Goal: Task Accomplishment & Management: Manage account settings

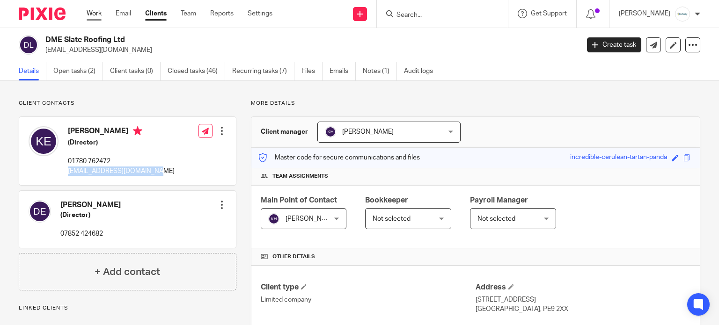
click at [94, 14] on link "Work" at bounding box center [94, 13] width 15 height 9
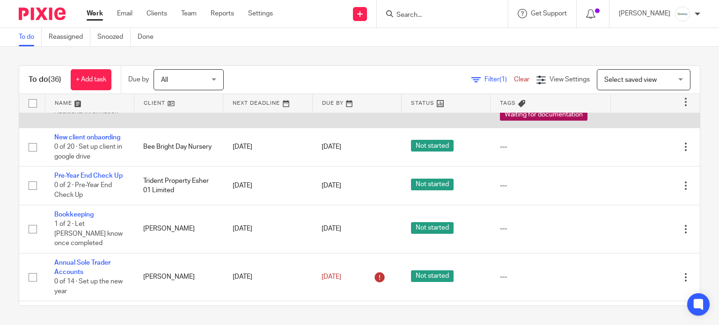
scroll to position [889, 0]
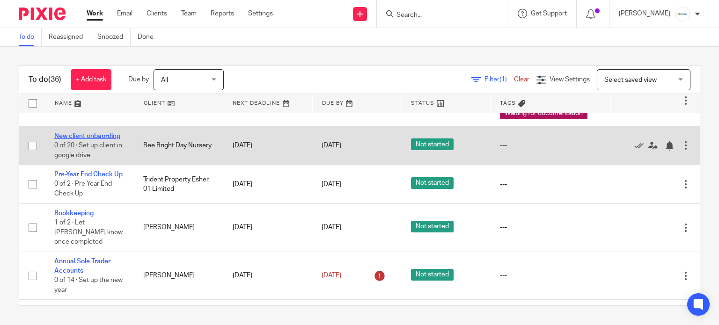
click at [75, 140] on link "New client onbaording" at bounding box center [87, 136] width 66 height 7
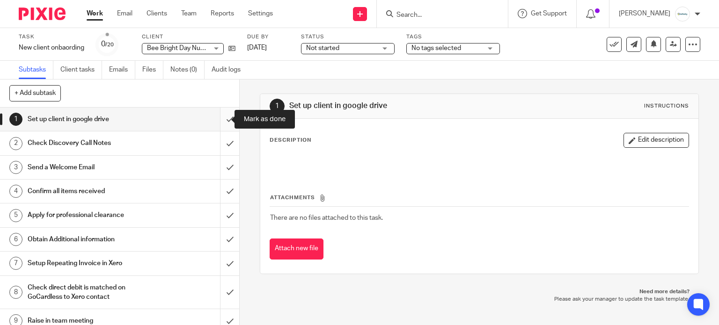
click at [219, 119] on input "submit" at bounding box center [119, 119] width 239 height 23
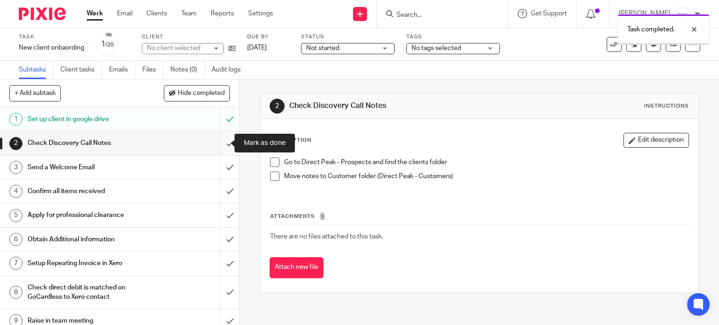
click at [221, 142] on input "submit" at bounding box center [119, 143] width 239 height 23
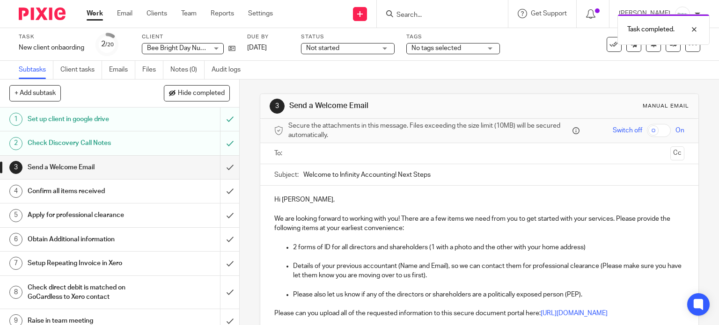
click at [334, 154] on input "text" at bounding box center [479, 153] width 375 height 11
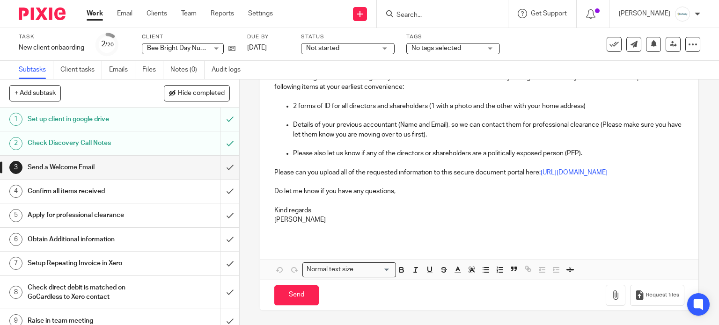
scroll to position [151, 0]
click at [292, 297] on input "Send" at bounding box center [296, 296] width 44 height 20
type input "Sent"
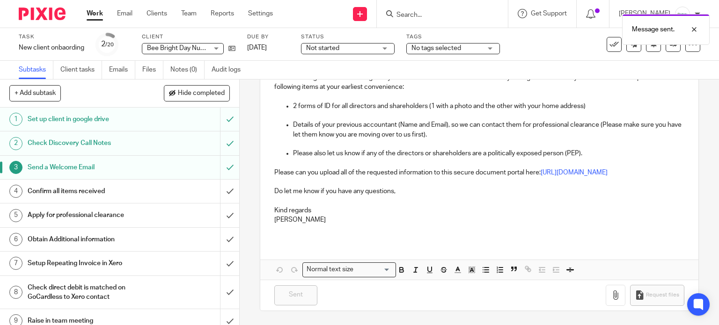
click at [450, 48] on span "No tags selected" at bounding box center [436, 48] width 50 height 7
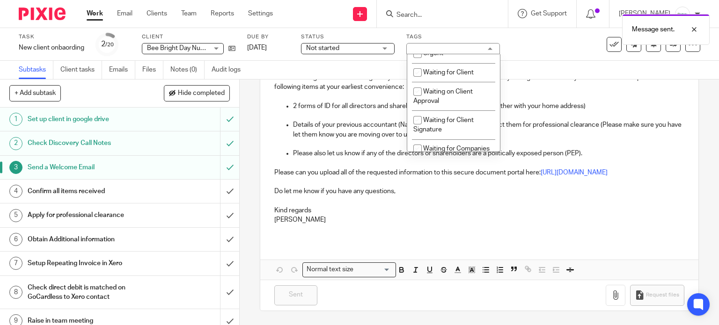
scroll to position [328, 0]
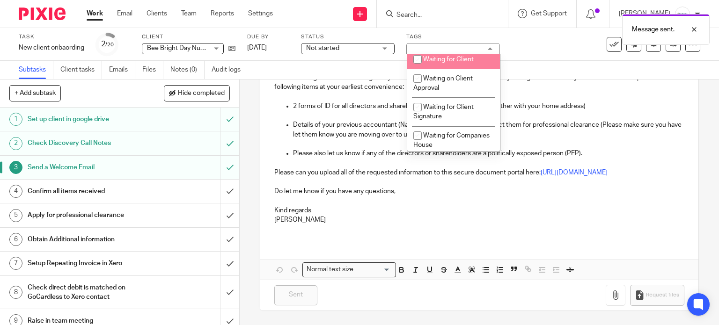
click at [454, 63] on span "Waiting for Client" at bounding box center [448, 59] width 51 height 7
checkbox input "true"
drag, startPoint x: 536, startPoint y: 46, endPoint x: 529, endPoint y: 55, distance: 11.3
click at [536, 46] on div "Task New client onbaording Save New client onbaording 2 /20 Client Bee Bright D…" at bounding box center [303, 44] width 568 height 22
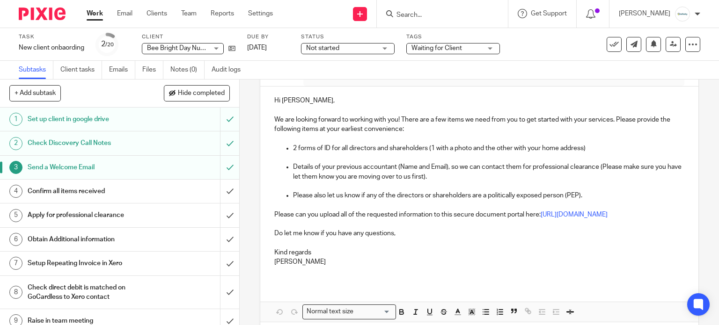
scroll to position [0, 0]
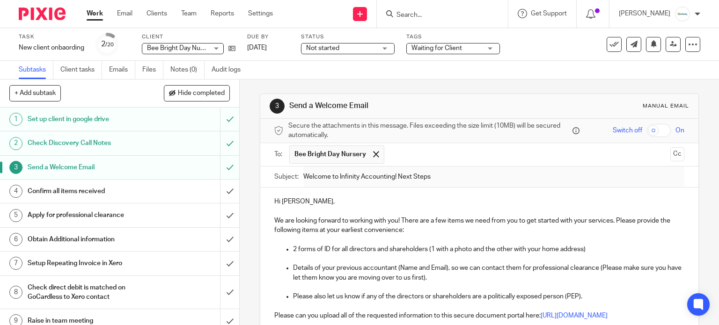
click at [95, 12] on link "Work" at bounding box center [95, 13] width 16 height 9
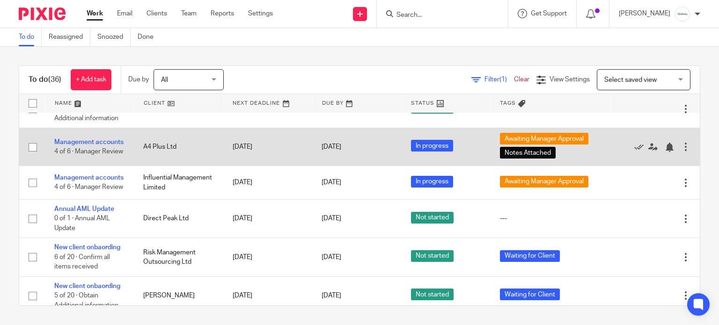
scroll to position [562, 0]
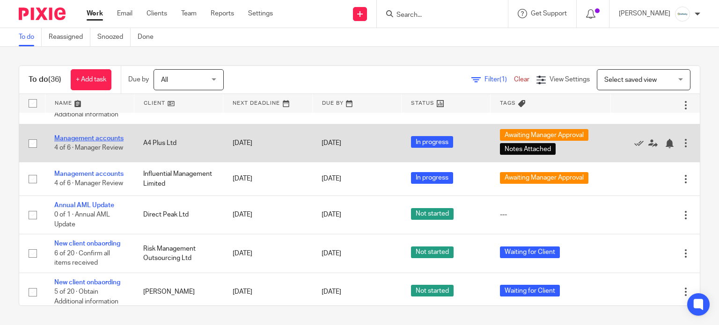
click at [75, 142] on link "Management accounts" at bounding box center [88, 138] width 69 height 7
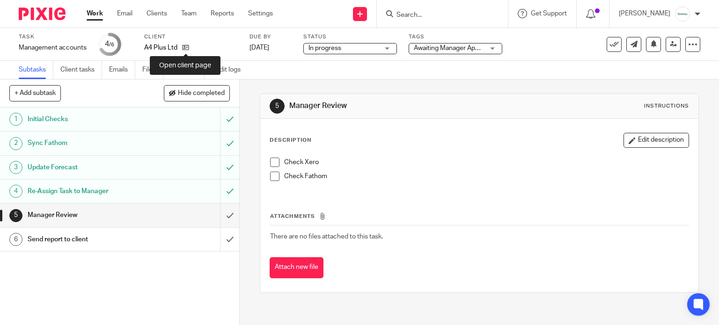
click at [189, 50] on icon at bounding box center [185, 47] width 7 height 7
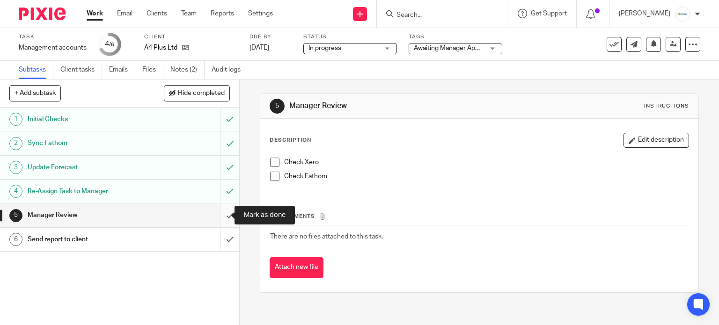
click at [225, 215] on input "submit" at bounding box center [119, 215] width 239 height 23
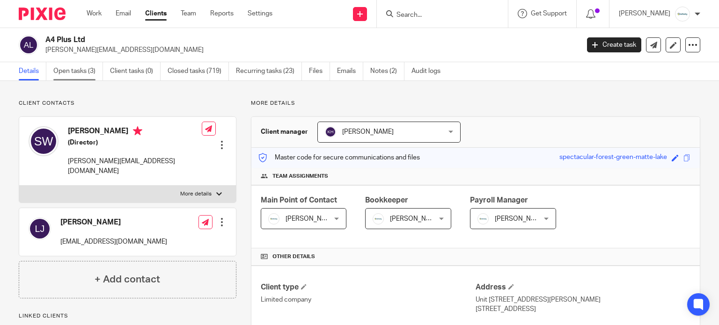
click at [61, 74] on link "Open tasks (3)" at bounding box center [78, 71] width 50 height 18
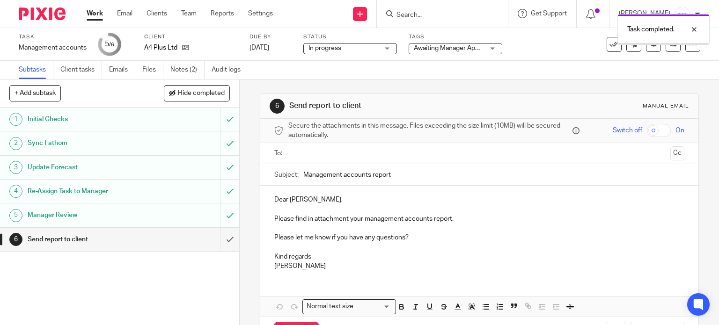
click at [469, 48] on span "Awaiting Manager Approval + 1" at bounding box center [458, 48] width 89 height 7
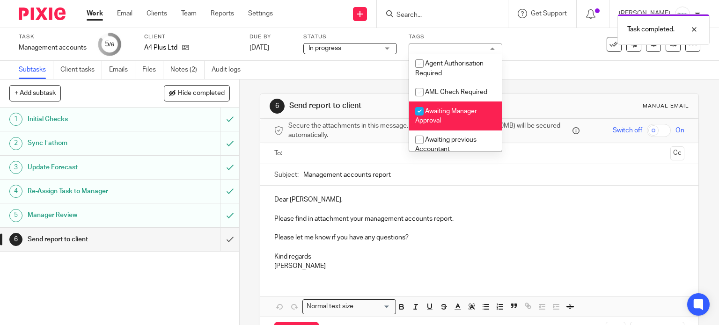
click at [451, 107] on li "Awaiting Manager Approval" at bounding box center [455, 116] width 93 height 29
checkbox input "false"
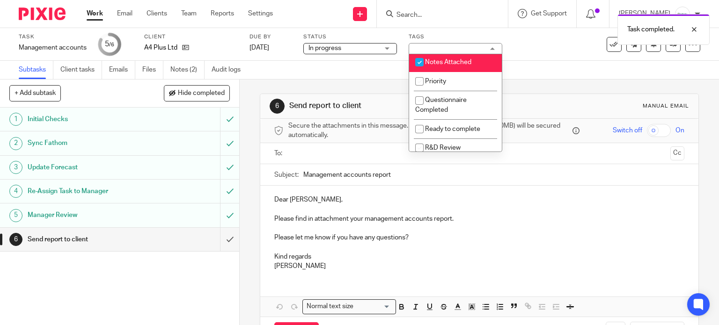
scroll to position [187, 0]
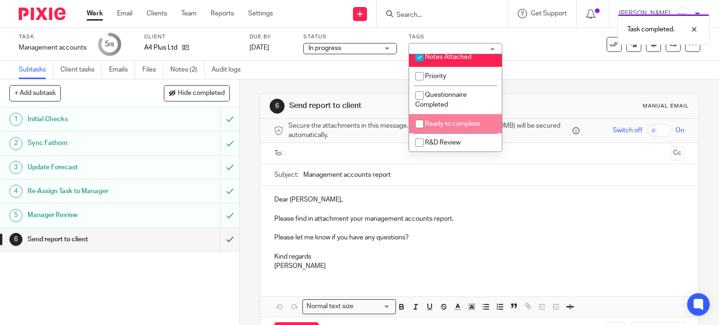
click at [467, 121] on li "Ready to complete" at bounding box center [455, 123] width 93 height 19
checkbox input "true"
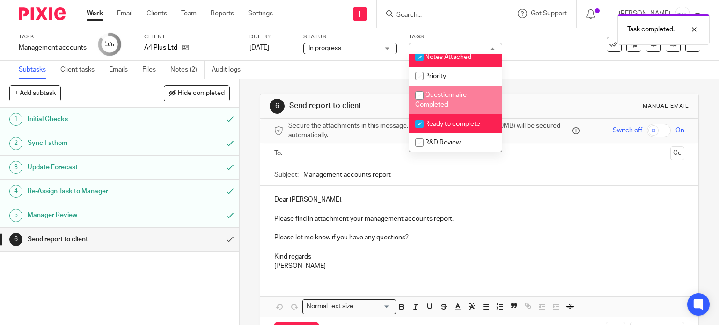
click at [543, 82] on div "6 Send report to client Manual email Secure the attachments in this message. Fi…" at bounding box center [480, 221] width 440 height 283
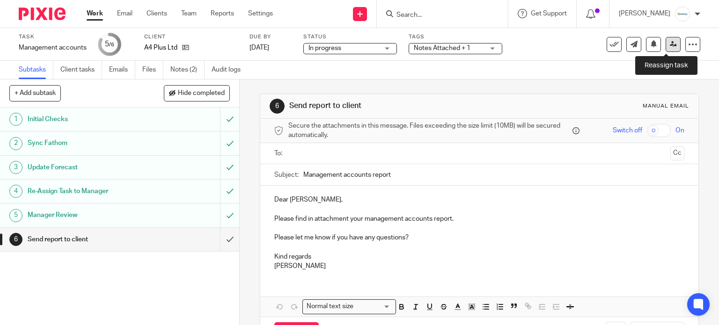
click at [666, 48] on link at bounding box center [673, 44] width 15 height 15
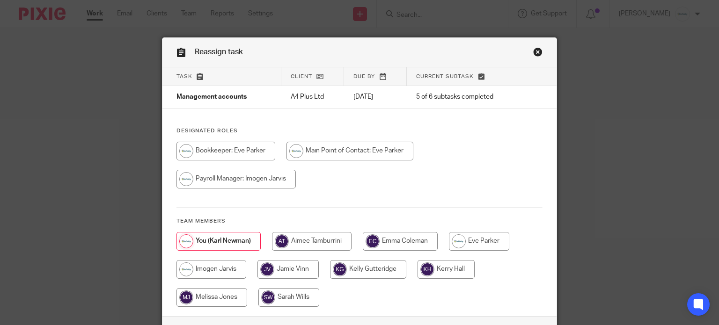
click at [536, 53] on link "Close this dialog window" at bounding box center [537, 53] width 9 height 13
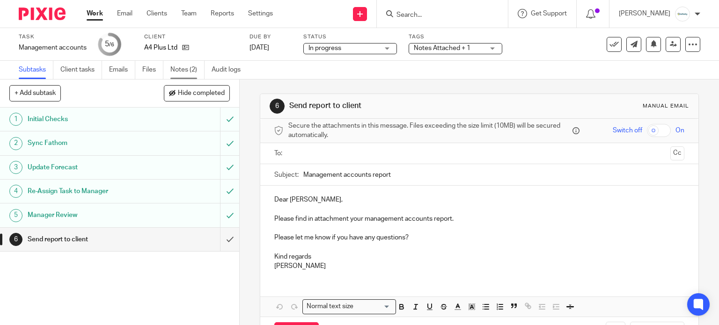
click at [193, 66] on link "Notes (2)" at bounding box center [187, 70] width 34 height 18
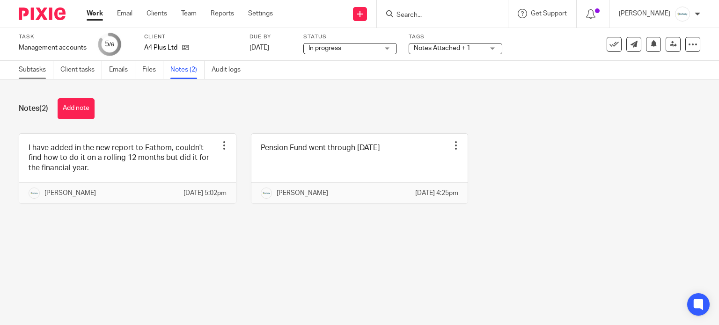
click at [30, 74] on link "Subtasks" at bounding box center [36, 70] width 35 height 18
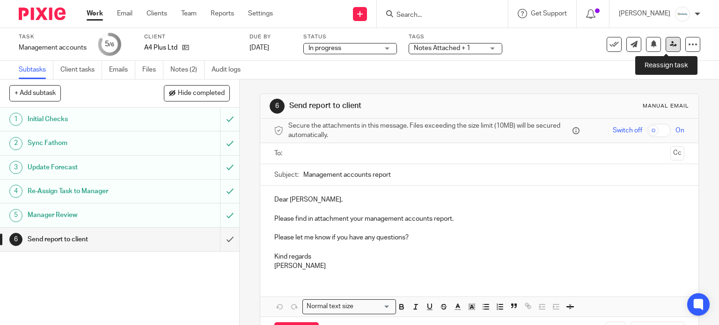
click at [666, 48] on link at bounding box center [673, 44] width 15 height 15
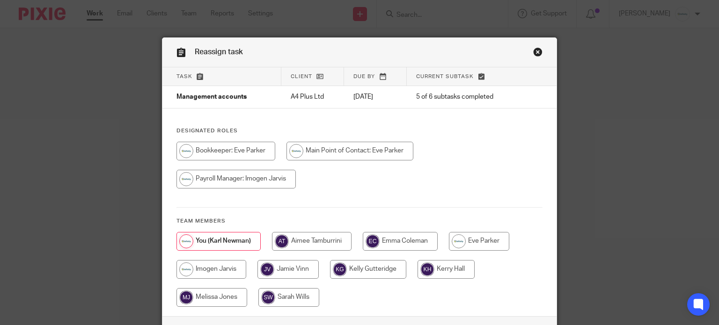
click at [305, 147] on input "radio" at bounding box center [350, 151] width 127 height 19
radio input "true"
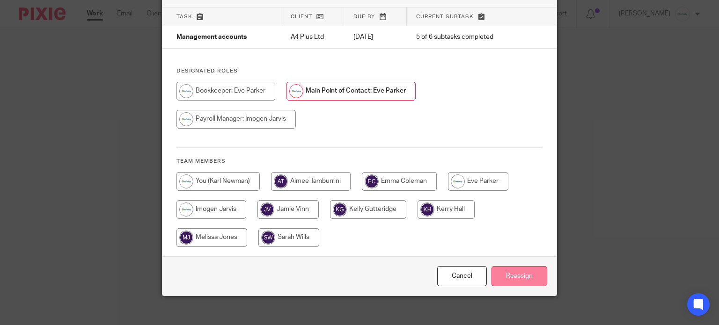
scroll to position [67, 0]
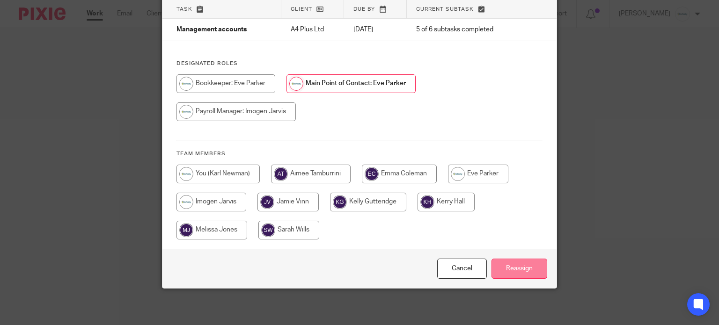
click at [522, 265] on input "Reassign" at bounding box center [520, 269] width 56 height 20
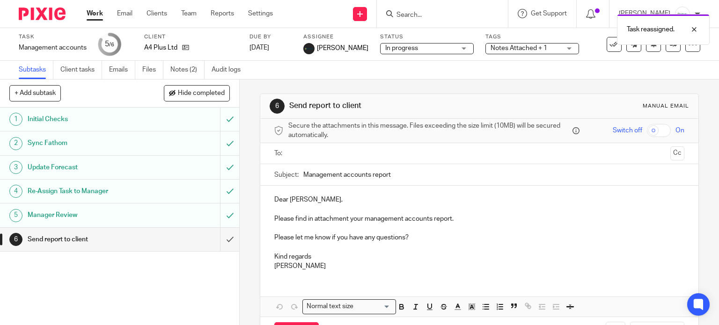
click at [97, 15] on link "Work" at bounding box center [95, 13] width 16 height 9
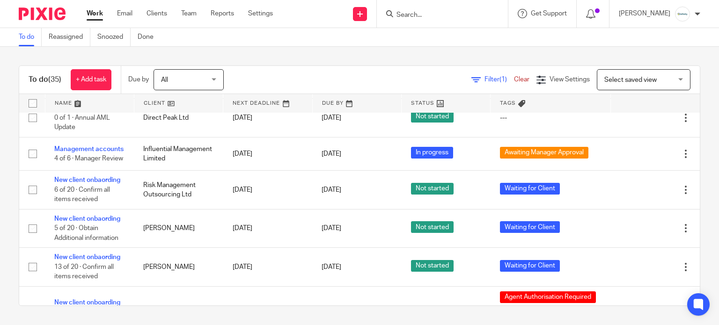
scroll to position [609, 0]
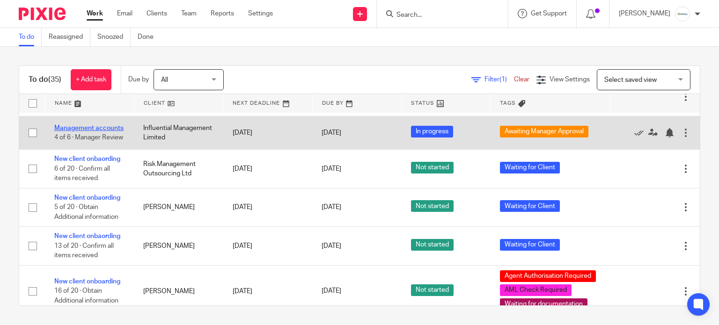
click at [63, 132] on link "Management accounts" at bounding box center [88, 128] width 69 height 7
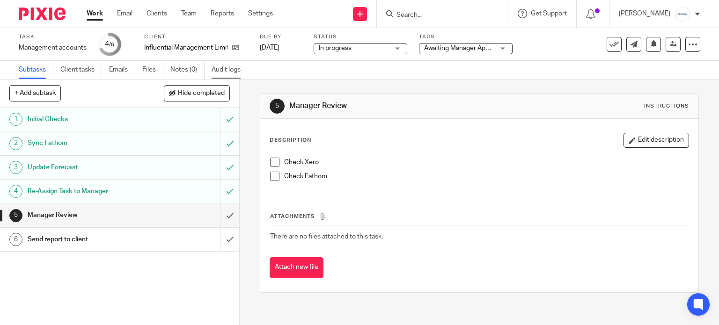
click at [221, 66] on link "Audit logs" at bounding box center [230, 70] width 36 height 18
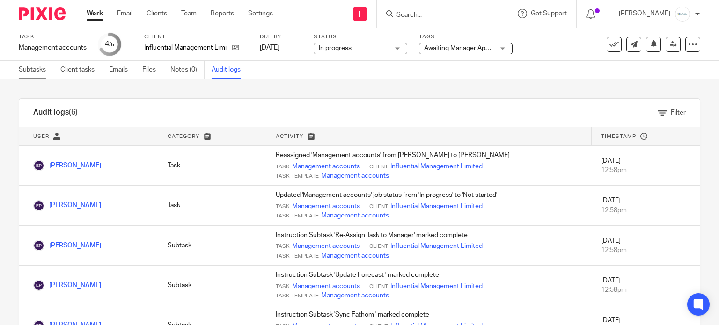
click at [32, 71] on link "Subtasks" at bounding box center [36, 70] width 35 height 18
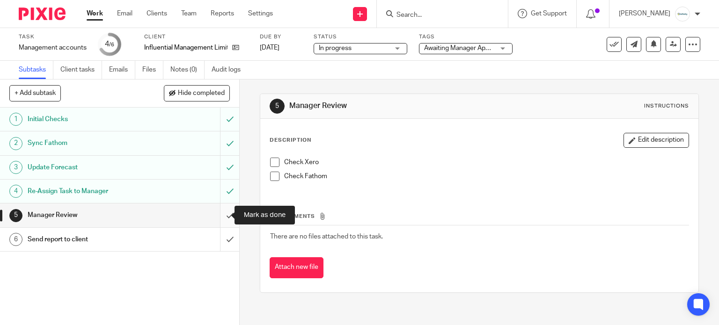
click at [222, 213] on input "submit" at bounding box center [119, 215] width 239 height 23
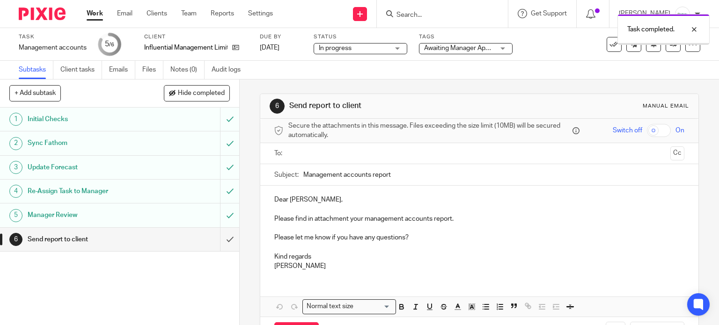
click at [468, 50] on span "Awaiting Manager Approval" at bounding box center [463, 48] width 79 height 7
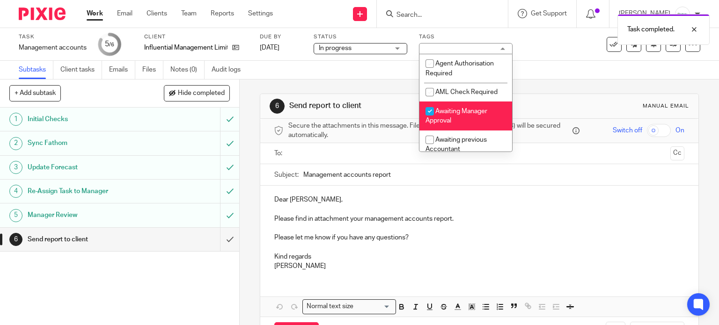
click at [467, 113] on span "Awaiting Manager Approval" at bounding box center [457, 116] width 62 height 16
checkbox input "false"
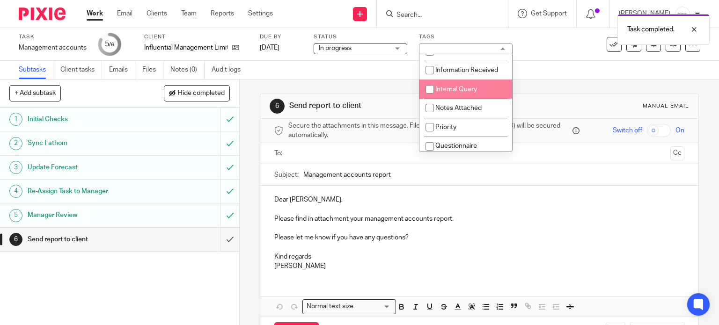
scroll to position [140, 0]
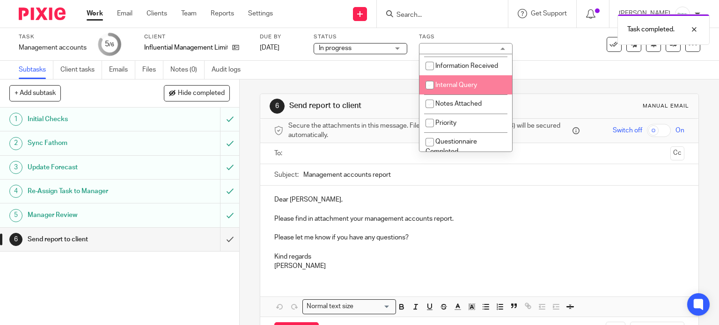
click at [471, 88] on span "Internal Query" at bounding box center [456, 85] width 42 height 7
checkbox input "true"
click at [558, 65] on div "Subtasks Client tasks Emails Files Notes (0) Audit logs" at bounding box center [359, 70] width 719 height 19
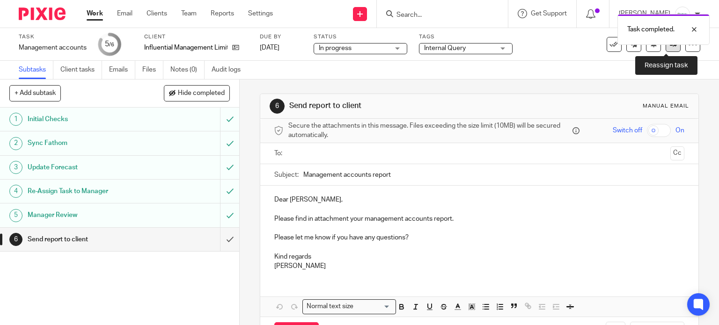
click at [667, 50] on link at bounding box center [673, 44] width 15 height 15
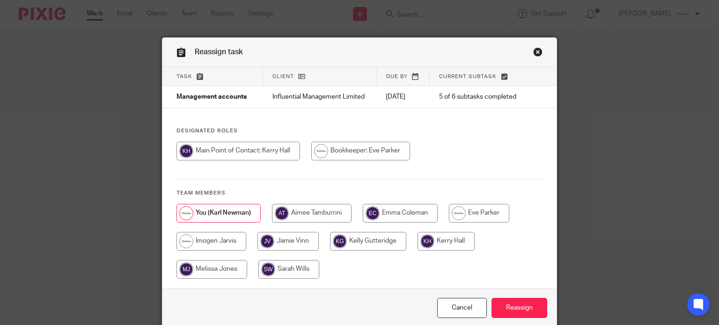
click at [370, 148] on input "radio" at bounding box center [360, 151] width 99 height 19
radio input "true"
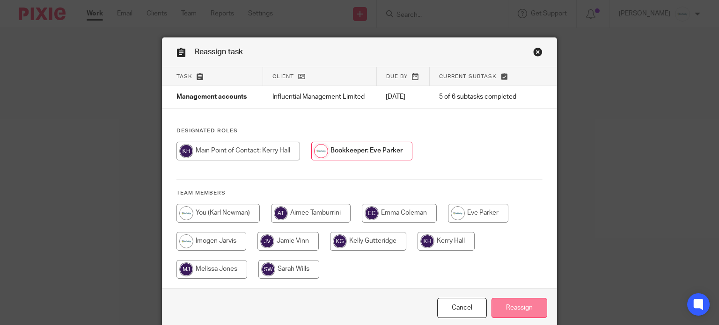
click at [519, 306] on input "Reassign" at bounding box center [520, 308] width 56 height 20
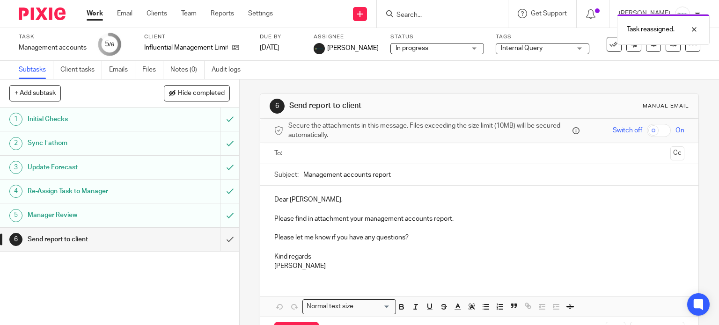
click at [98, 15] on link "Work" at bounding box center [95, 13] width 16 height 9
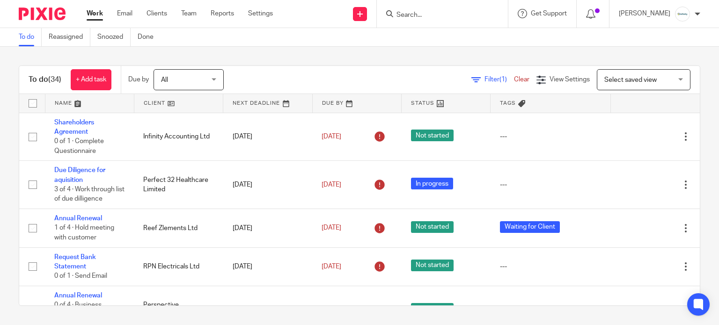
click at [418, 14] on input "Search" at bounding box center [438, 15] width 84 height 8
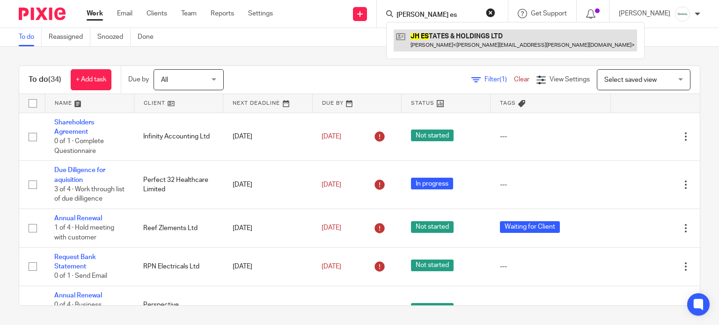
type input "[PERSON_NAME] es"
click at [470, 36] on link at bounding box center [515, 40] width 243 height 22
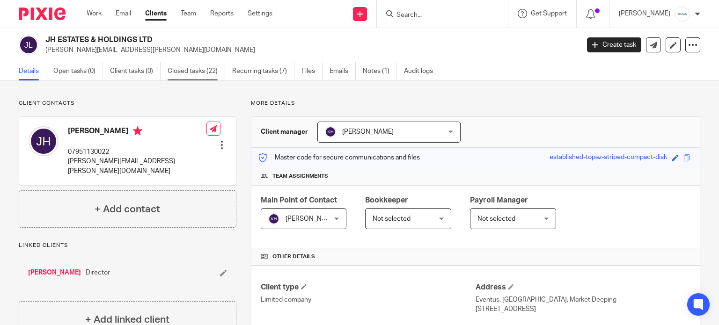
click at [202, 71] on link "Closed tasks (22)" at bounding box center [197, 71] width 58 height 18
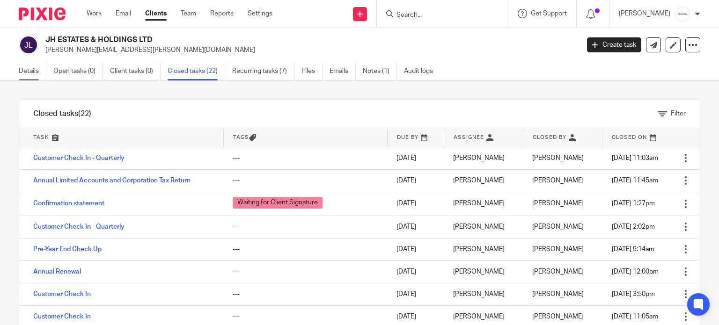
click at [36, 74] on link "Details" at bounding box center [33, 71] width 28 height 18
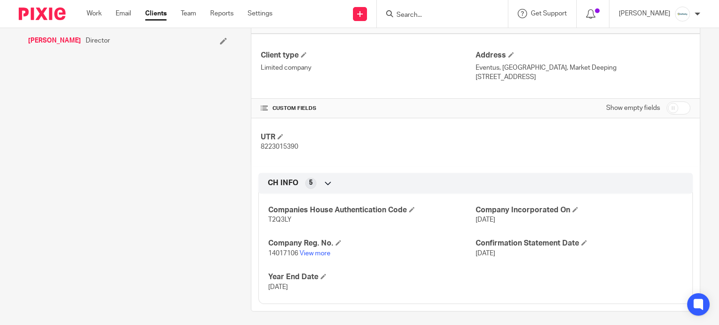
scroll to position [234, 0]
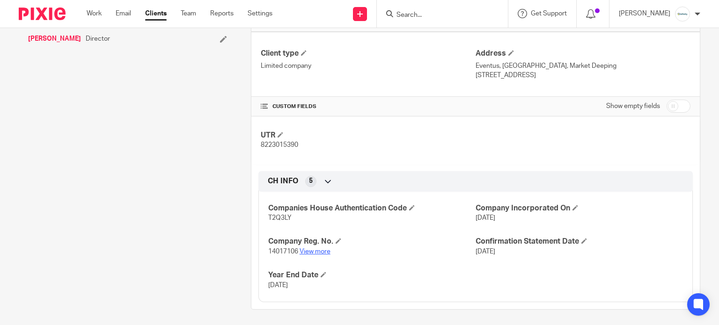
click at [309, 249] on link "View more" at bounding box center [315, 252] width 31 height 7
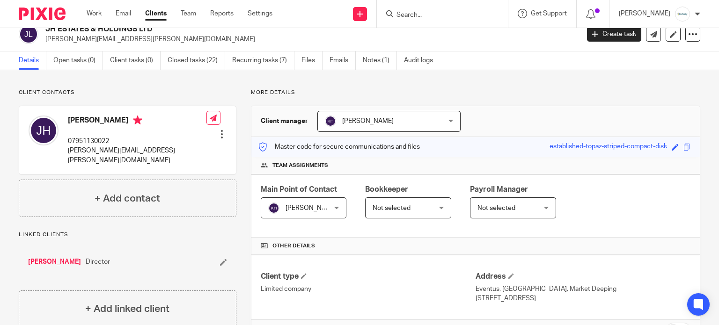
scroll to position [0, 0]
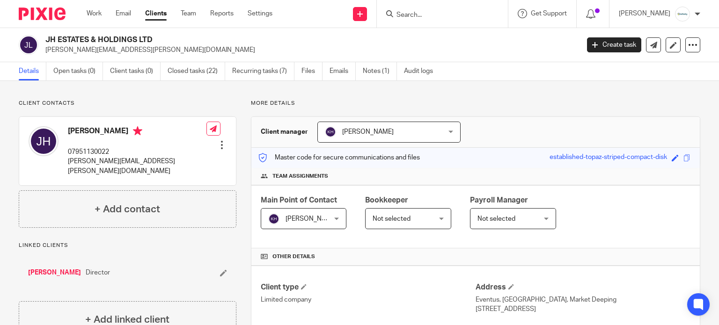
click at [453, 17] on input "Search" at bounding box center [438, 15] width 84 height 8
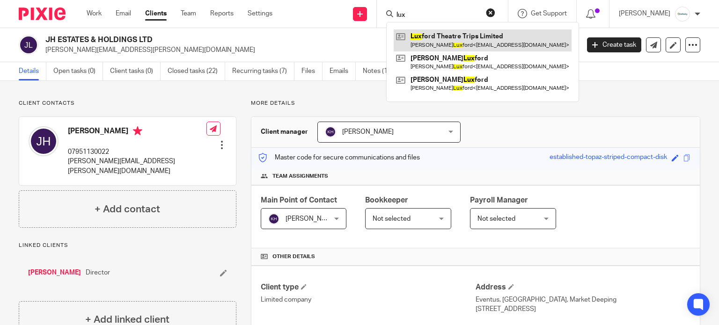
type input "lux"
click at [472, 35] on link at bounding box center [483, 40] width 178 height 22
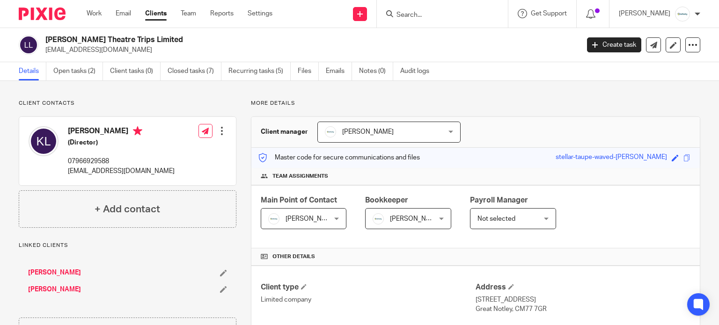
click at [56, 292] on link "[PERSON_NAME]" at bounding box center [54, 289] width 53 height 9
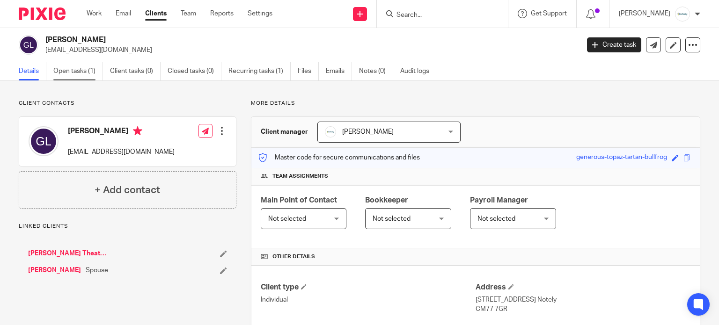
click at [84, 73] on link "Open tasks (1)" at bounding box center [78, 71] width 50 height 18
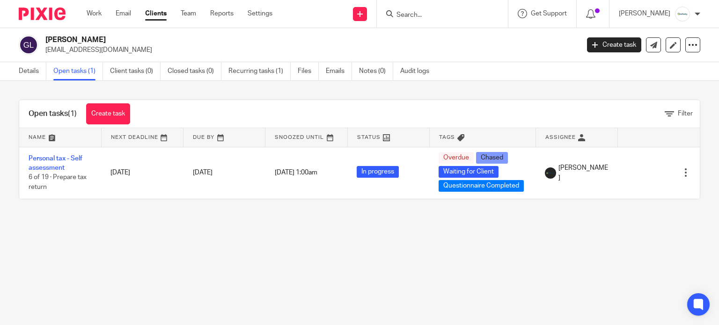
click at [434, 17] on input "Search" at bounding box center [438, 15] width 84 height 8
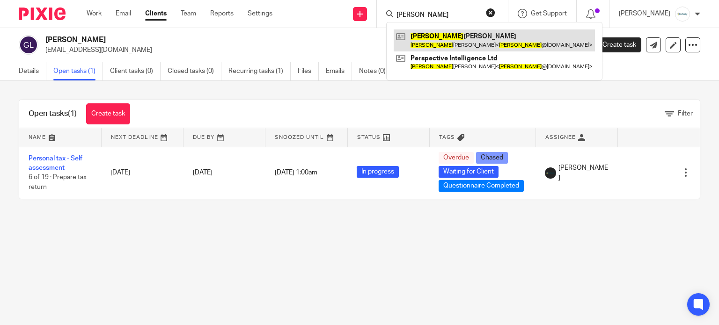
type input "aaron"
click at [453, 38] on link at bounding box center [494, 40] width 201 height 22
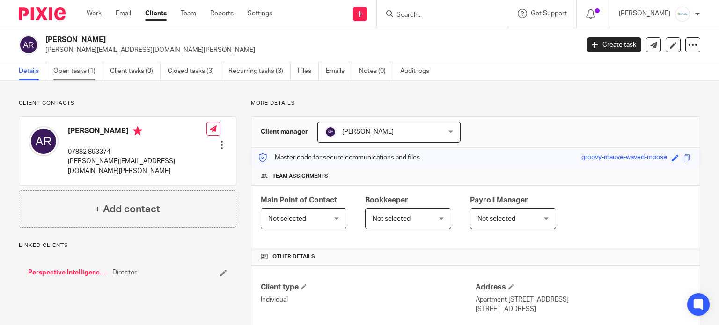
click at [68, 76] on link "Open tasks (1)" at bounding box center [78, 71] width 50 height 18
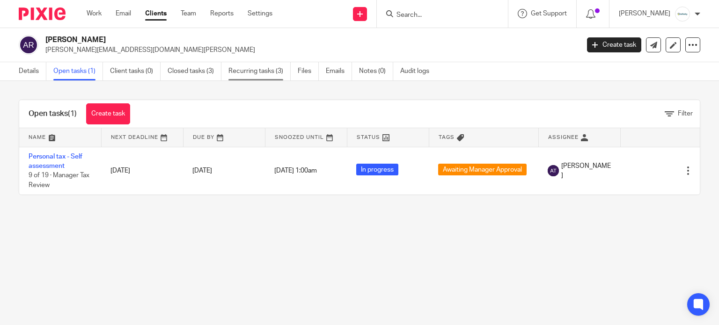
click at [251, 73] on link "Recurring tasks (3)" at bounding box center [259, 71] width 62 height 18
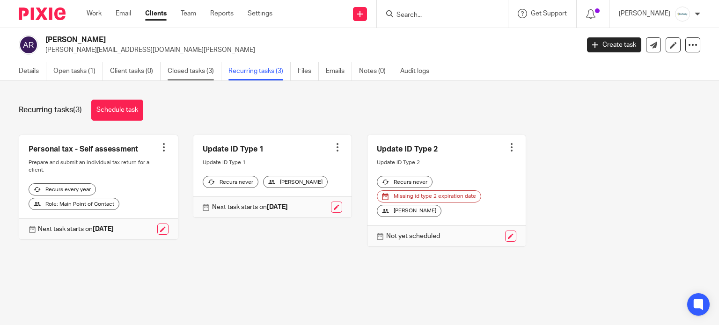
click at [208, 72] on link "Closed tasks (3)" at bounding box center [195, 71] width 54 height 18
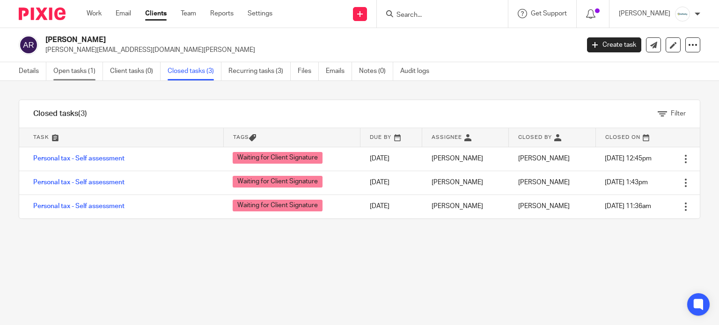
click at [75, 71] on link "Open tasks (1)" at bounding box center [78, 71] width 50 height 18
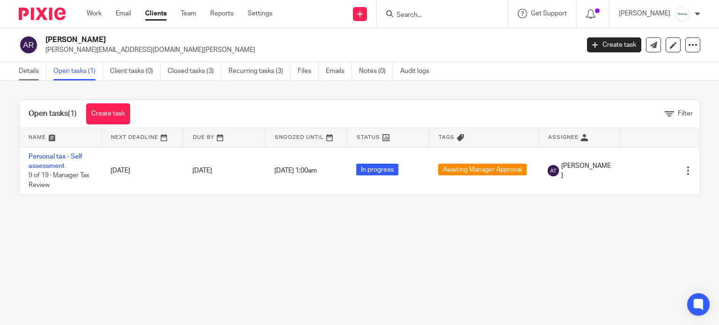
click at [26, 73] on link "Details" at bounding box center [33, 71] width 28 height 18
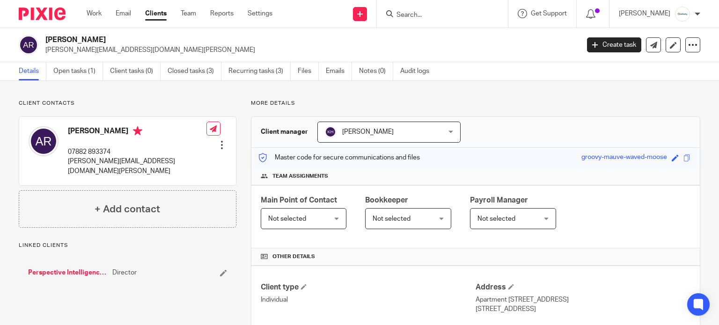
click at [89, 268] on link "Perspective Intelligence Ltd" at bounding box center [68, 272] width 80 height 9
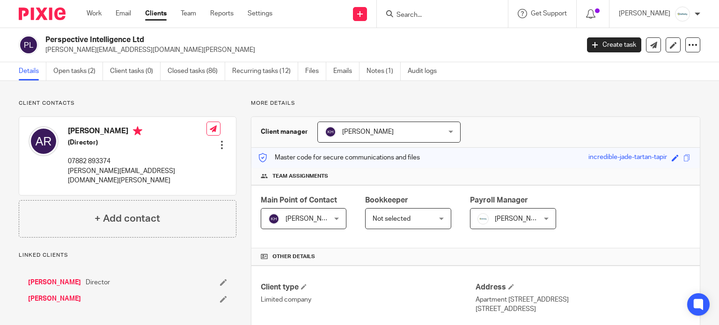
click at [46, 294] on link "Berta Barcia" at bounding box center [54, 298] width 53 height 9
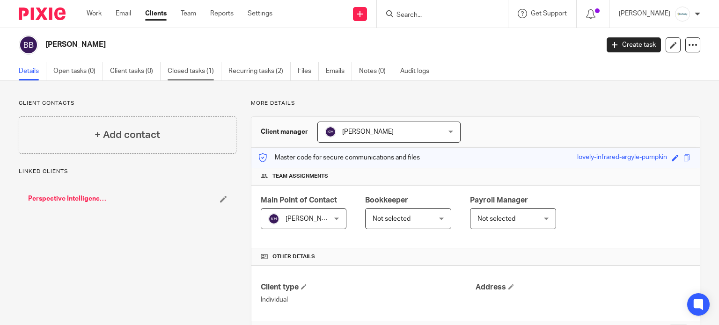
click at [208, 73] on link "Closed tasks (1)" at bounding box center [195, 71] width 54 height 18
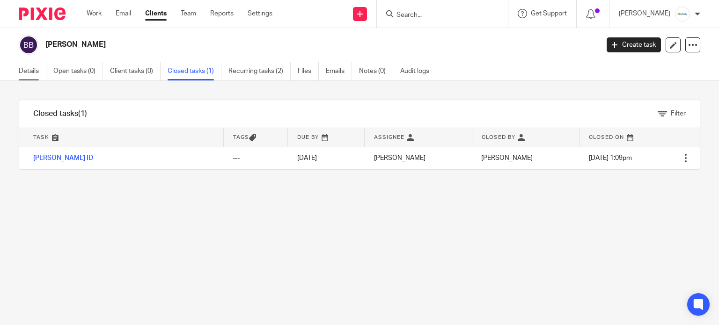
click at [30, 75] on link "Details" at bounding box center [33, 71] width 28 height 18
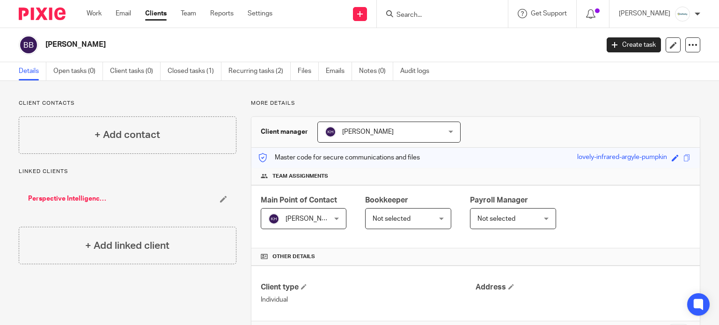
click at [451, 15] on input "Search" at bounding box center [438, 15] width 84 height 8
click at [66, 199] on link "Perspective Intelligence Ltd" at bounding box center [68, 198] width 80 height 9
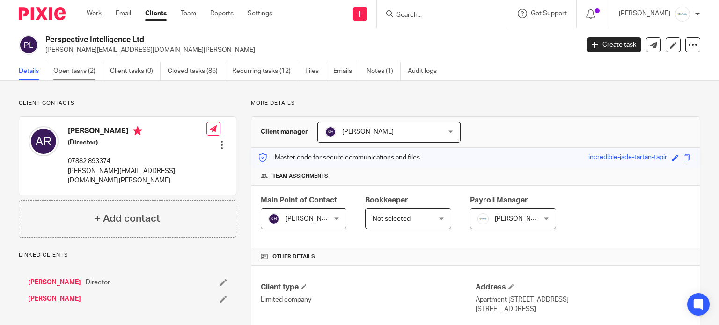
click at [84, 72] on link "Open tasks (2)" at bounding box center [78, 71] width 50 height 18
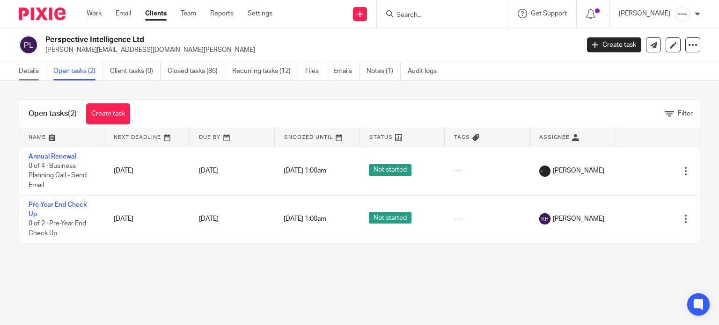
click at [30, 68] on link "Details" at bounding box center [33, 71] width 28 height 18
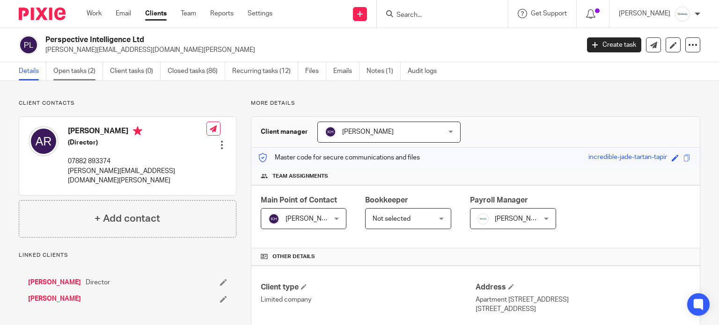
click at [80, 71] on link "Open tasks (2)" at bounding box center [78, 71] width 50 height 18
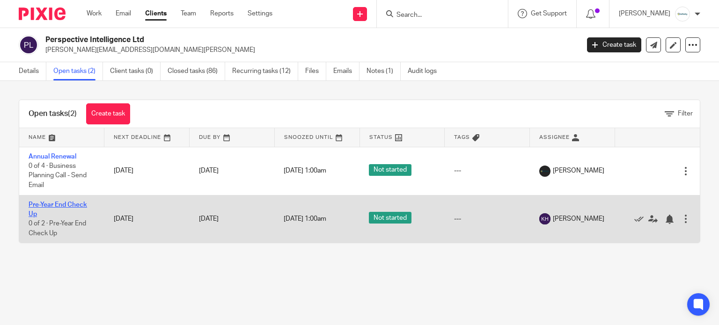
click at [69, 205] on link "Pre-Year End Check Up" at bounding box center [58, 210] width 59 height 16
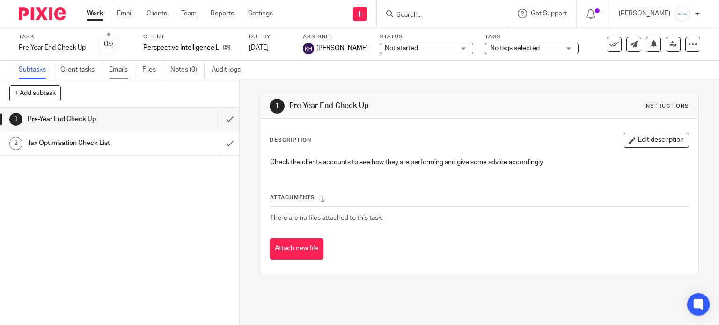
click at [129, 73] on link "Emails" at bounding box center [122, 70] width 26 height 18
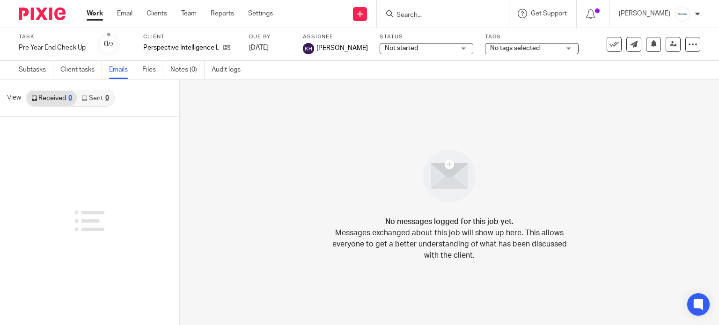
click at [106, 101] on div "0" at bounding box center [107, 98] width 4 height 7
